Goal: Find specific page/section: Find specific page/section

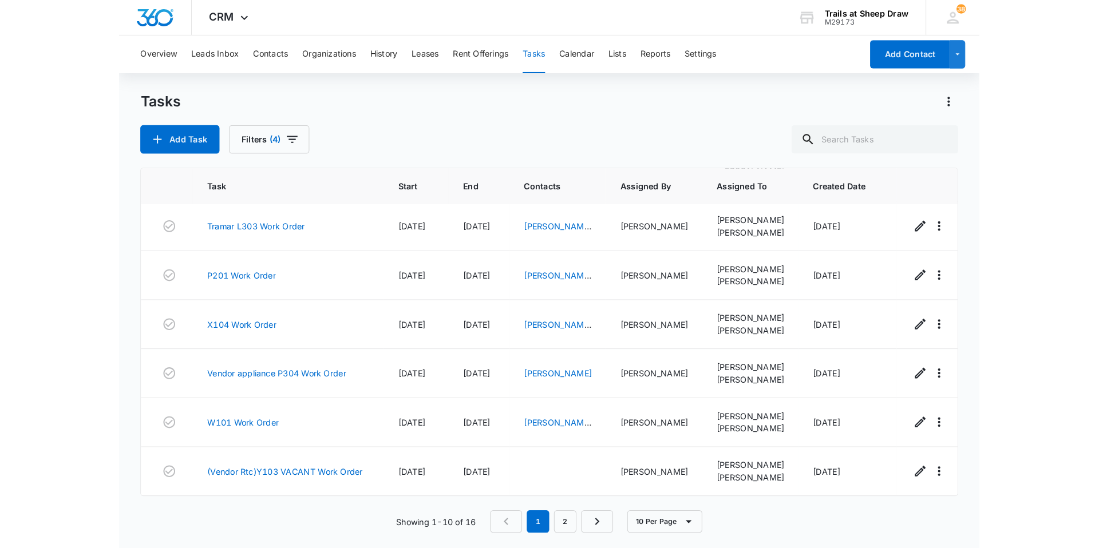
scroll to position [172, 0]
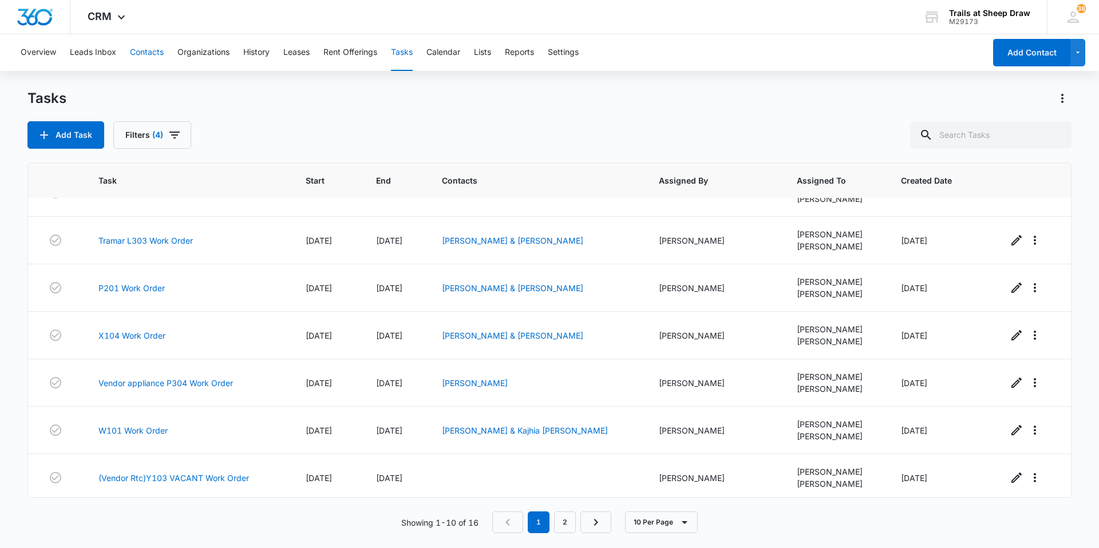
click at [141, 53] on button "Contacts" at bounding box center [147, 52] width 34 height 37
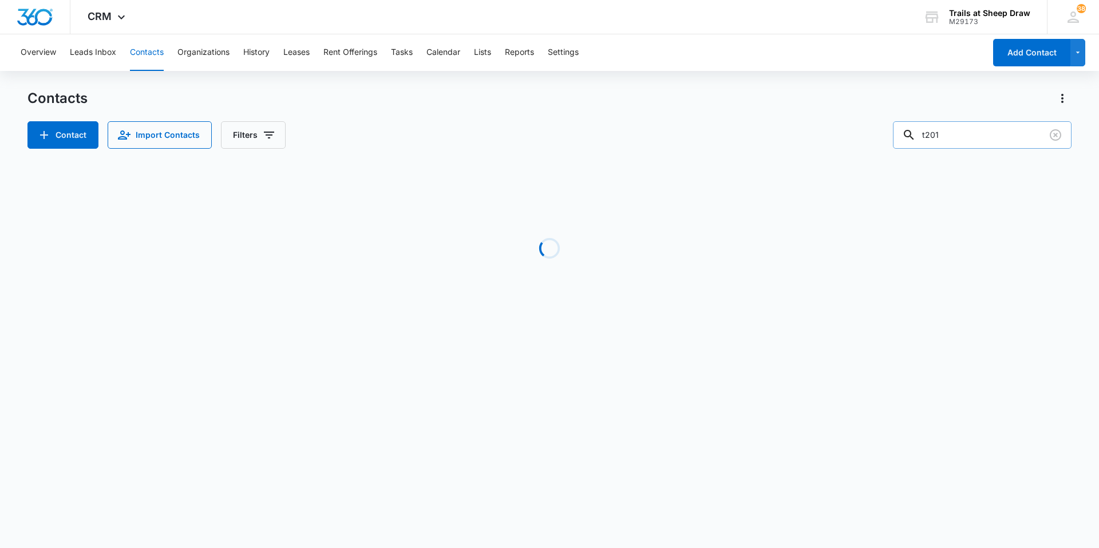
click at [969, 128] on input "t201" at bounding box center [982, 134] width 179 height 27
drag, startPoint x: 931, startPoint y: 137, endPoint x: 886, endPoint y: 149, distance: 46.6
click at [886, 149] on div "Contacts Contact Import Contacts Filters t201 Loading No Results" at bounding box center [549, 218] width 1044 height 259
type input "w101"
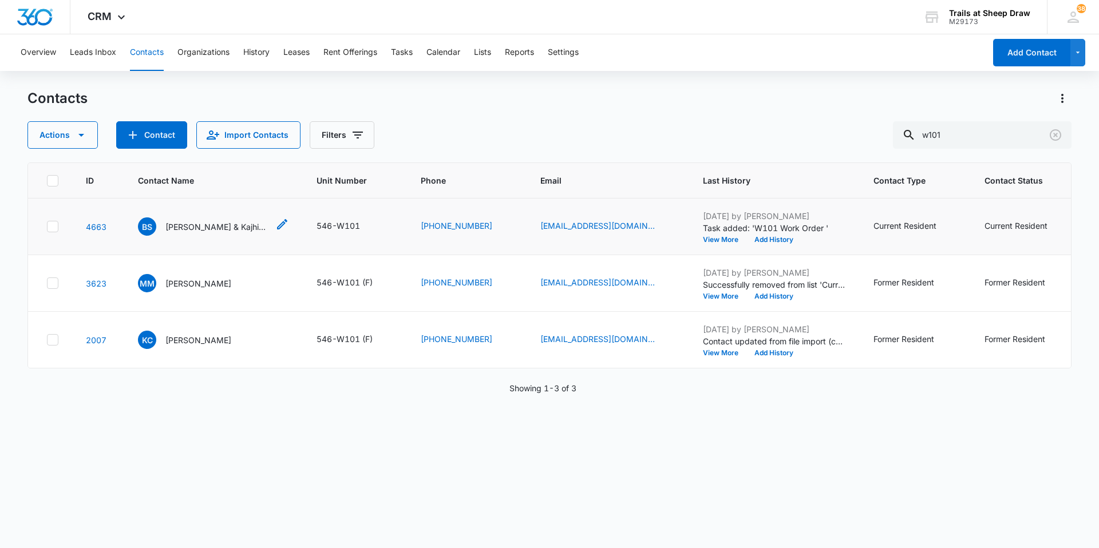
click at [227, 222] on p "[PERSON_NAME] & Kajhia [PERSON_NAME]" at bounding box center [216, 227] width 103 height 12
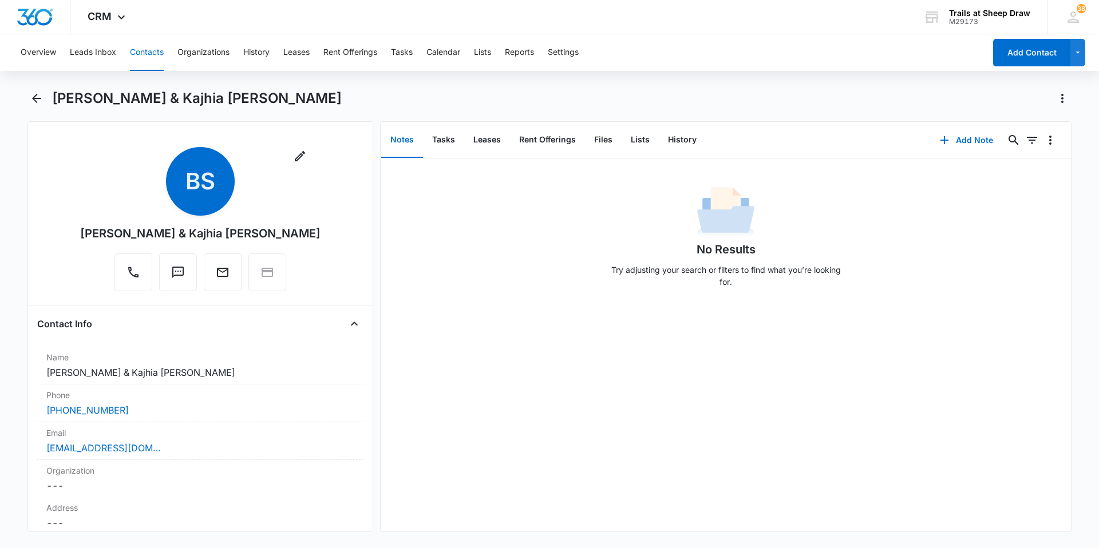
click at [144, 59] on button "Contacts" at bounding box center [147, 52] width 34 height 37
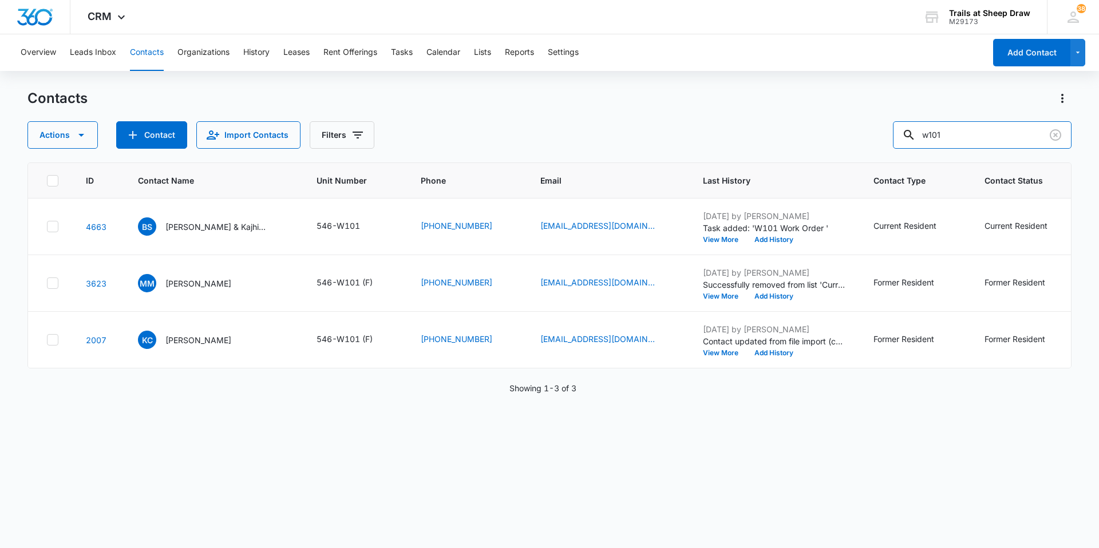
drag, startPoint x: 978, startPoint y: 131, endPoint x: 891, endPoint y: 135, distance: 87.7
click at [891, 135] on div "Actions Contact Import Contacts Filters w101" at bounding box center [549, 134] width 1044 height 27
type input "w201"
click at [179, 227] on p "[PERSON_NAME] & [PERSON_NAME]" at bounding box center [216, 227] width 103 height 12
